Goal: Information Seeking & Learning: Check status

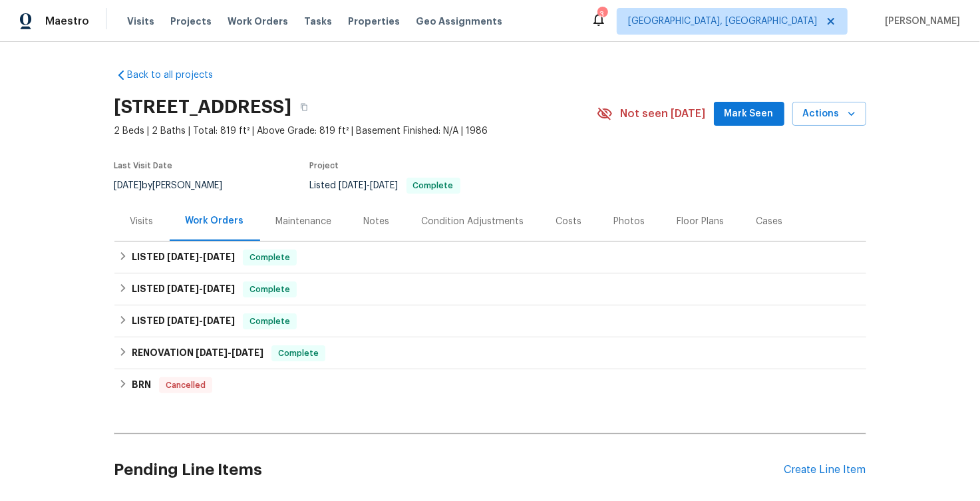
click at [140, 218] on div "Visits" at bounding box center [141, 221] width 23 height 13
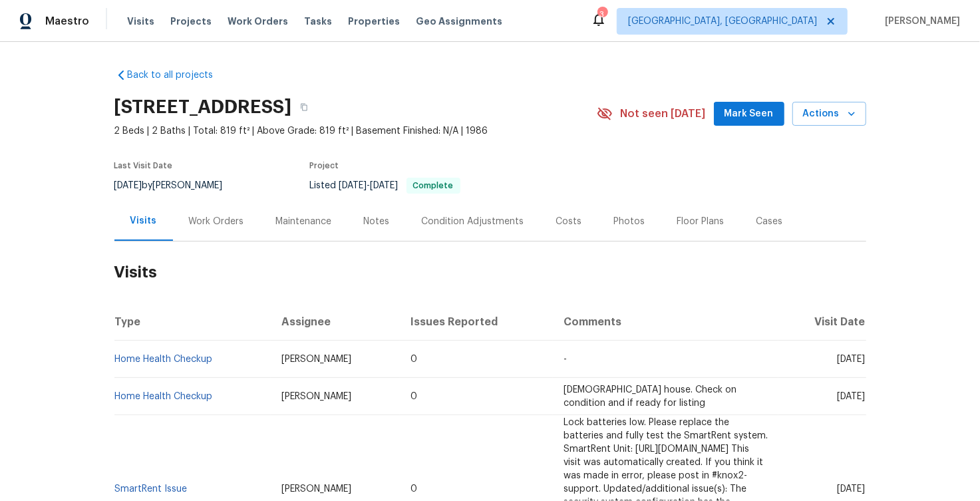
scroll to position [576, 0]
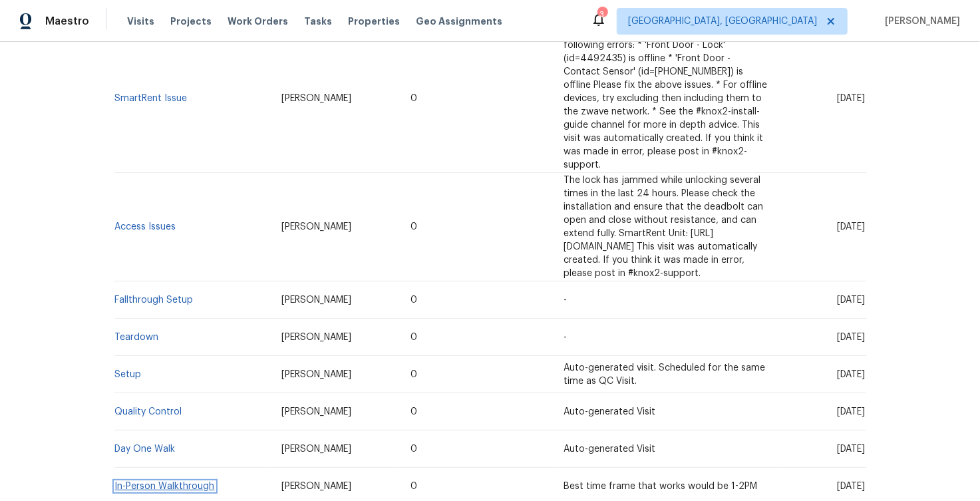
click at [143, 482] on link "In-Person Walkthrough" at bounding box center [165, 486] width 100 height 9
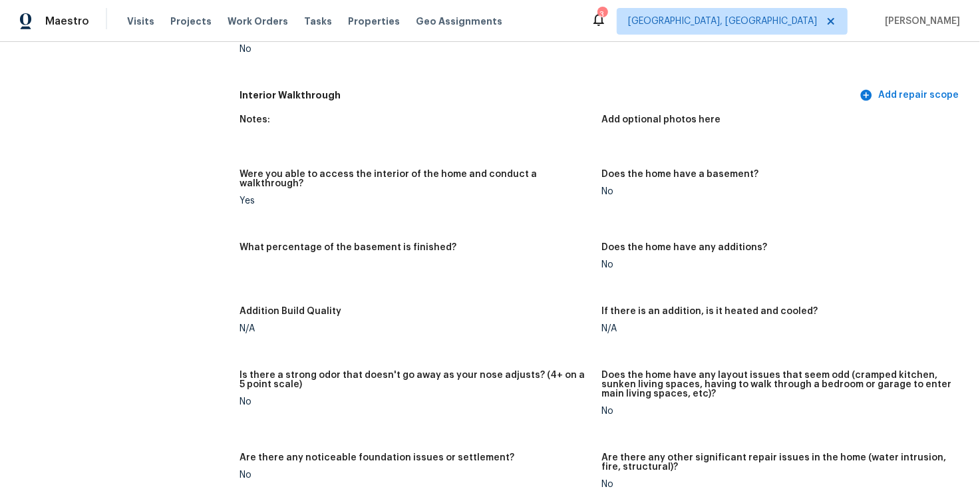
scroll to position [1582, 0]
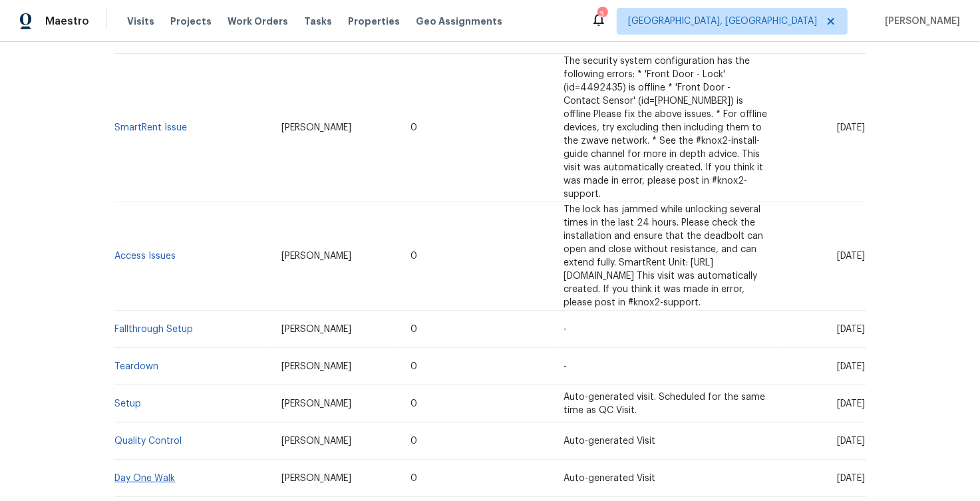
scroll to position [576, 0]
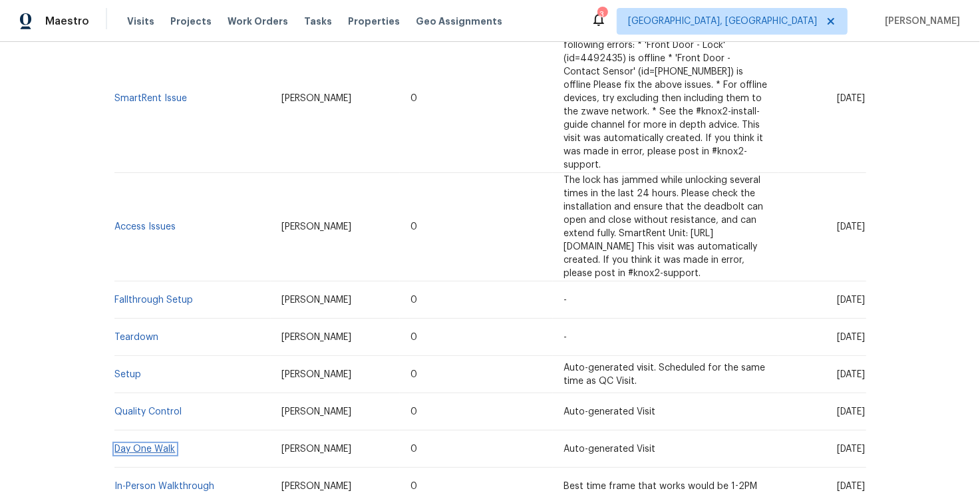
click at [150, 445] on link "Day One Walk" at bounding box center [145, 449] width 61 height 9
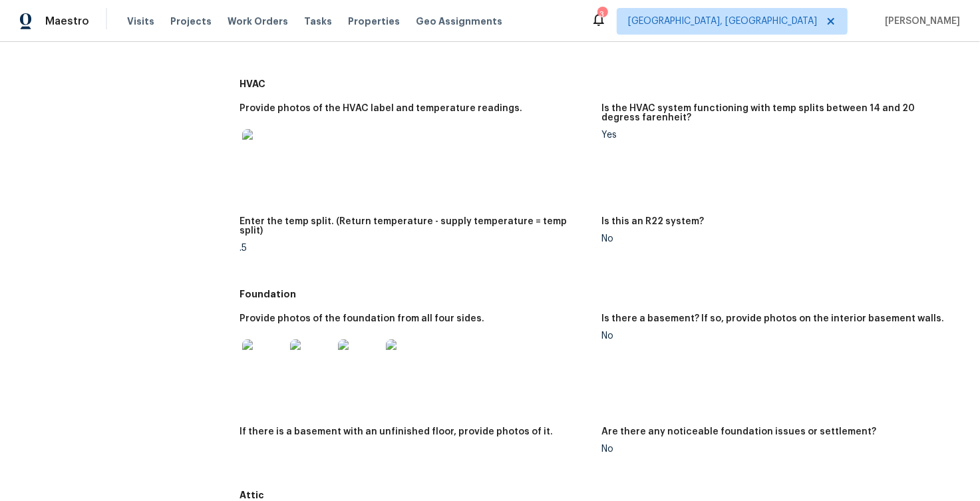
scroll to position [613, 0]
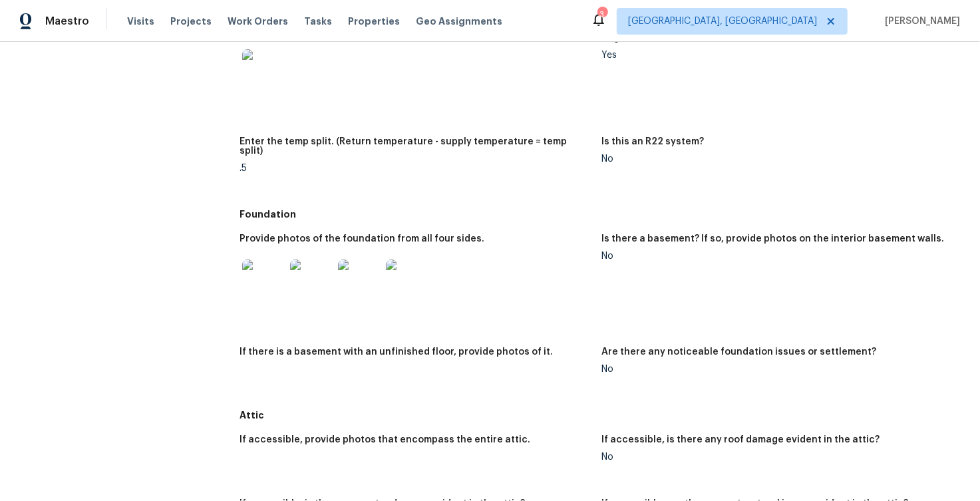
click at [266, 270] on img at bounding box center [263, 281] width 43 height 43
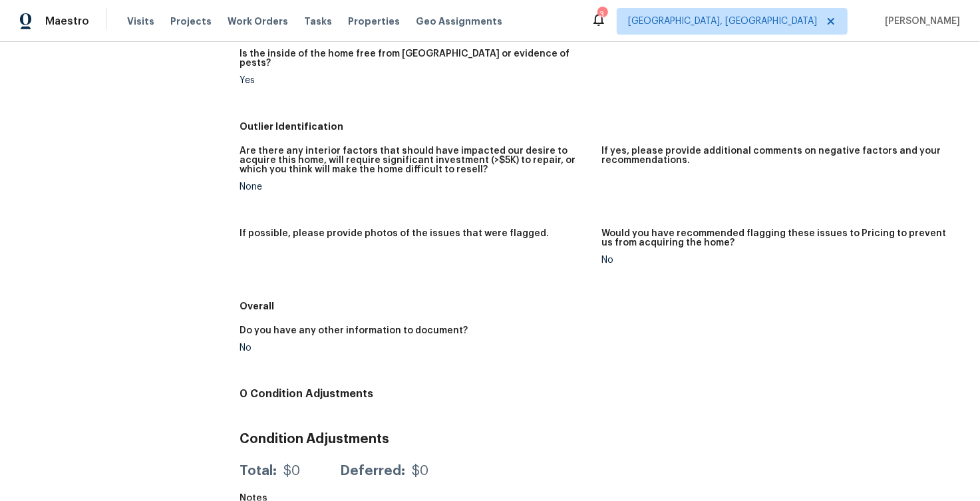
scroll to position [2406, 0]
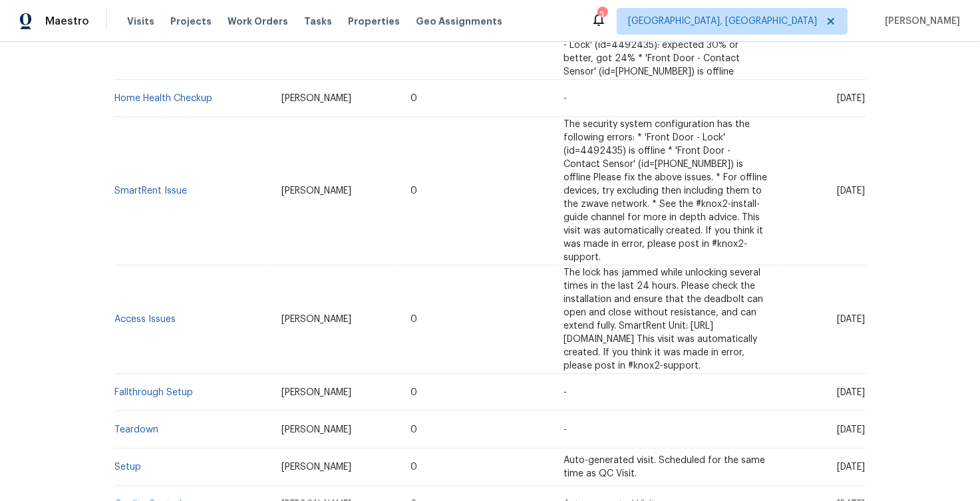
scroll to position [576, 0]
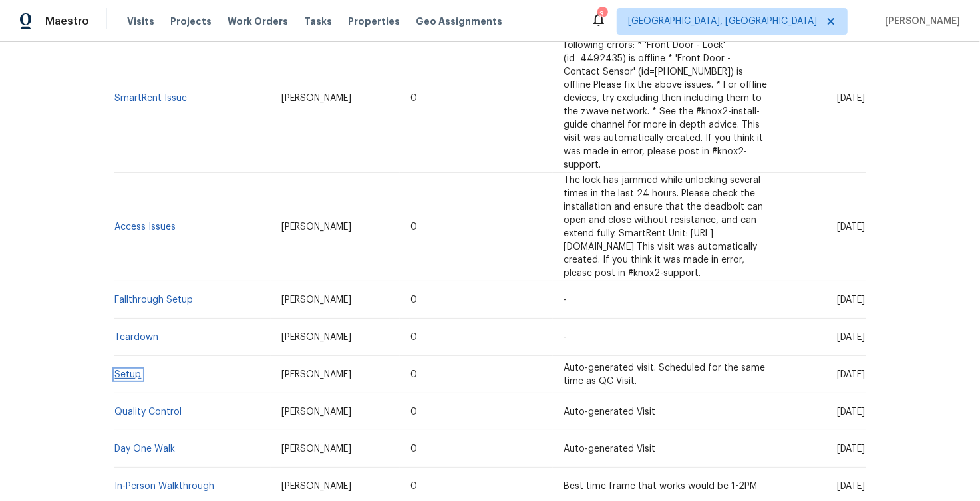
click at [127, 370] on link "Setup" at bounding box center [128, 374] width 27 height 9
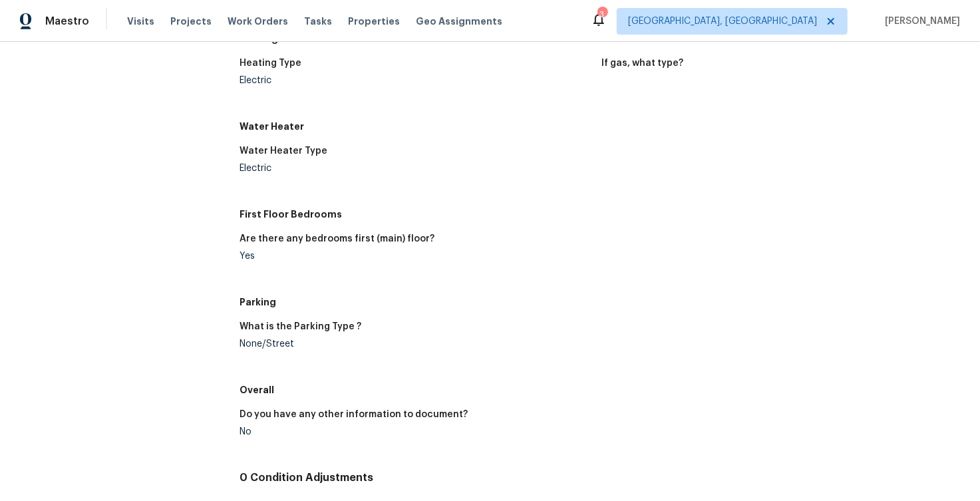
scroll to position [1089, 0]
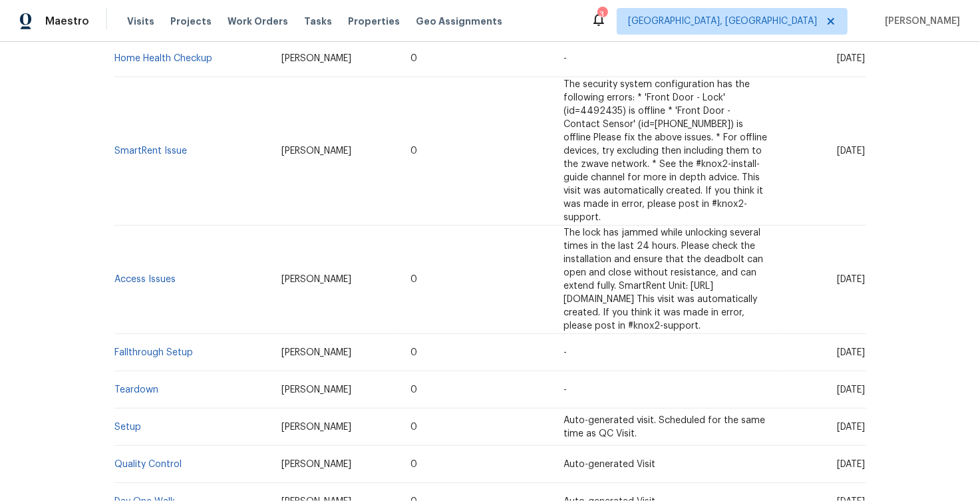
scroll to position [525, 0]
